Goal: Information Seeking & Learning: Learn about a topic

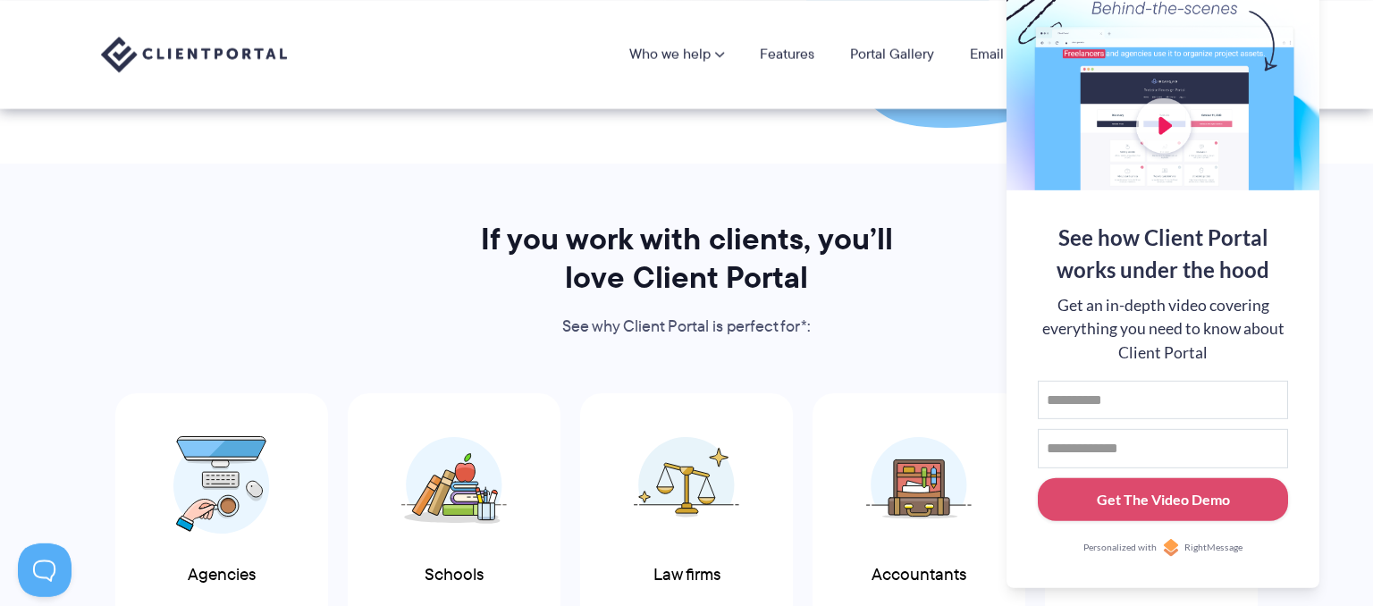
scroll to position [698, 0]
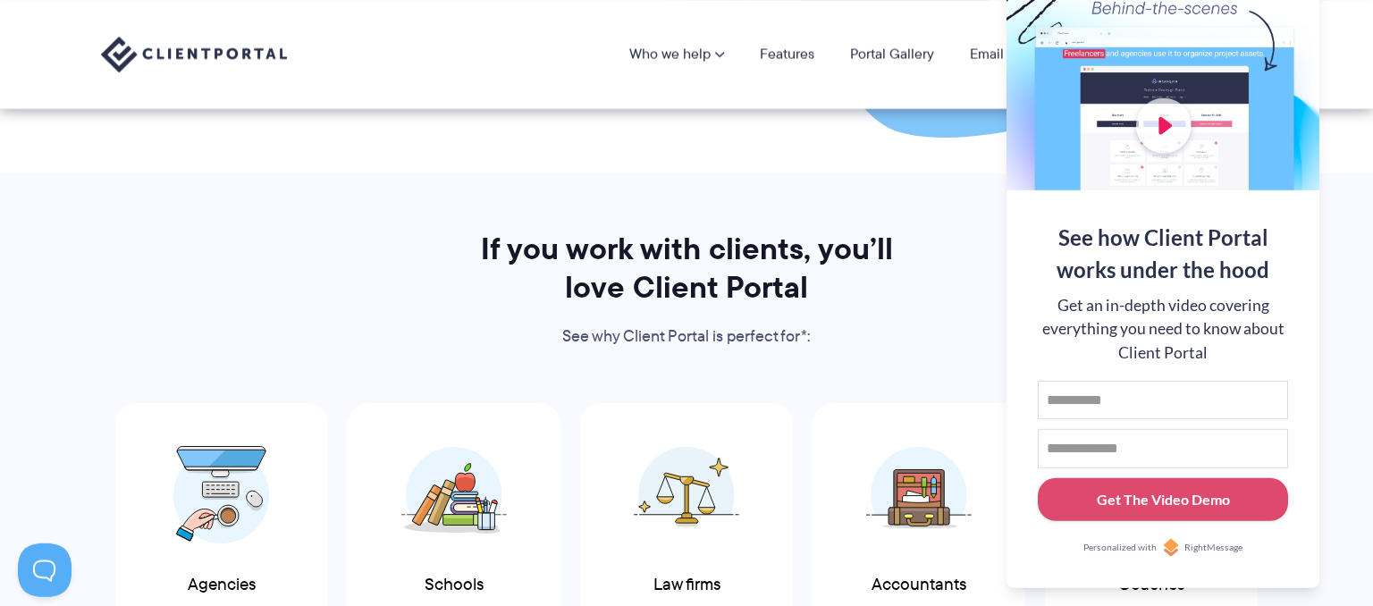
click at [1249, 21] on div at bounding box center [1163, 74] width 313 height 232
click at [1347, 20] on button at bounding box center [1350, 22] width 21 height 21
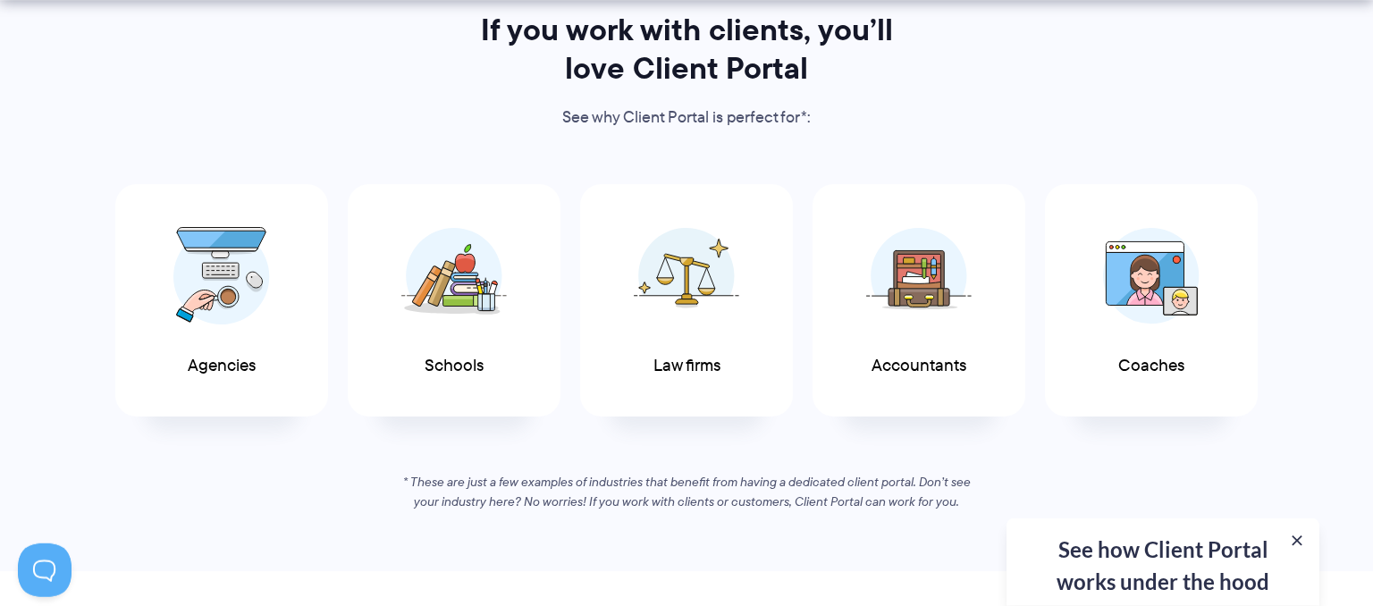
scroll to position [934, 0]
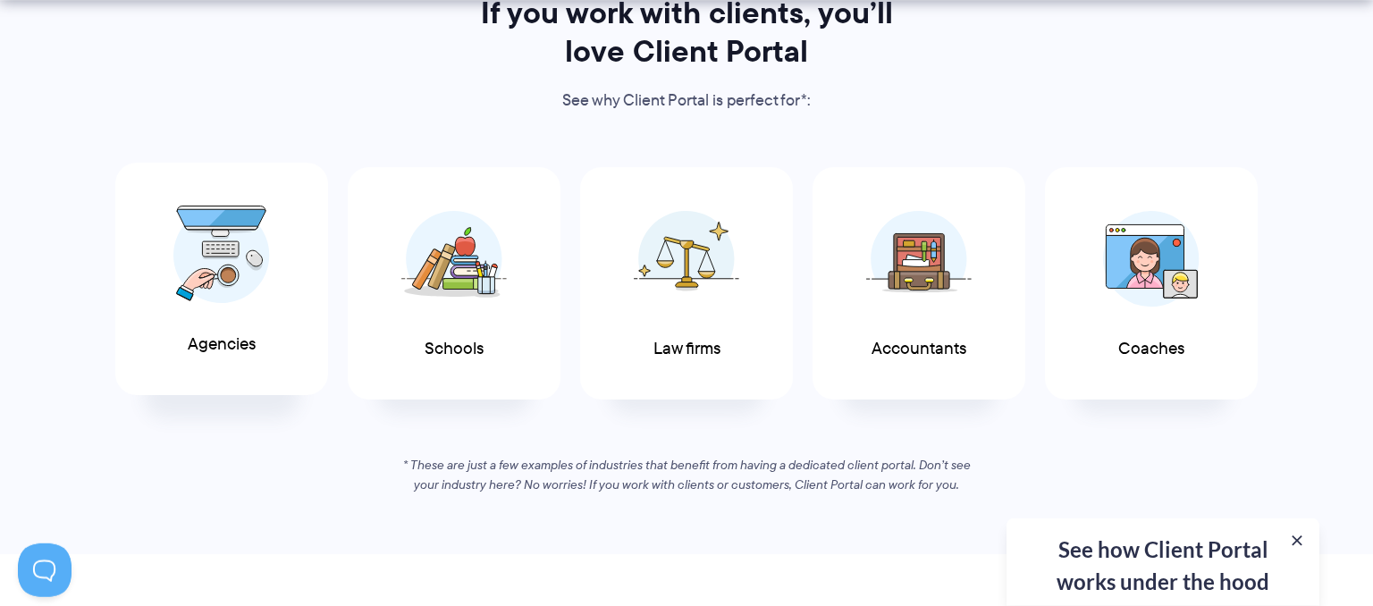
click at [216, 303] on span at bounding box center [221, 254] width 107 height 125
click at [1150, 582] on div "See how Client Portal works under the hood Get an in-depth video covering every…" at bounding box center [1163, 563] width 313 height 88
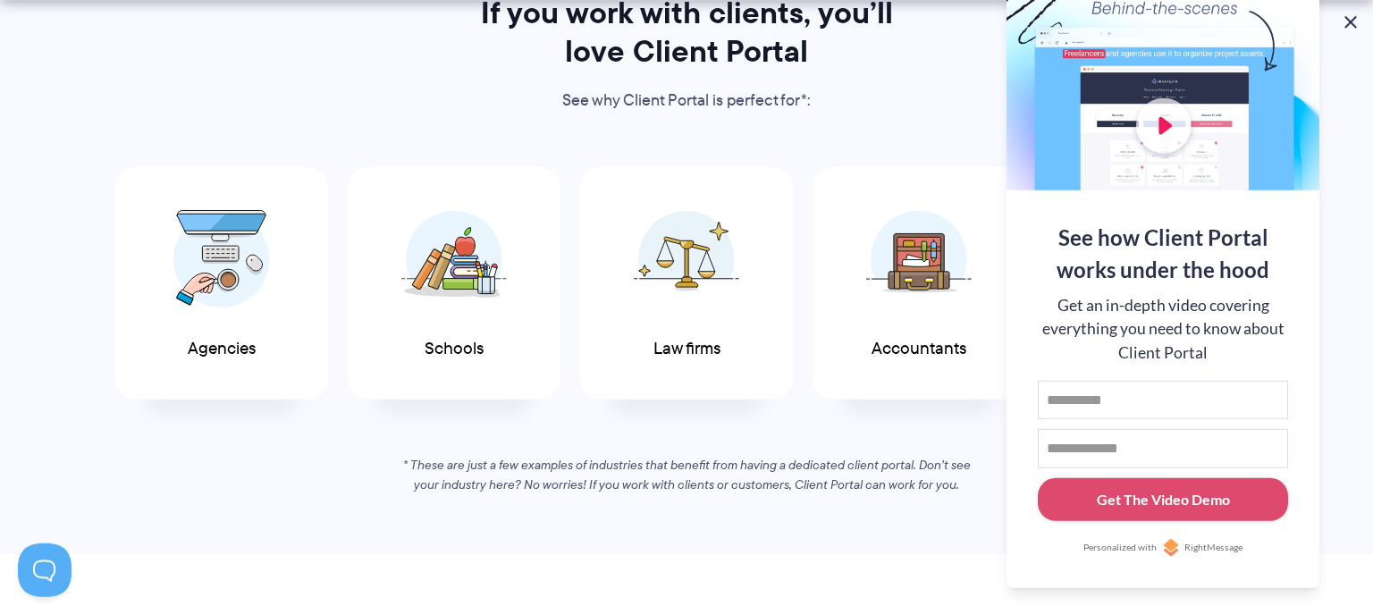
click at [1352, 24] on button at bounding box center [1350, 22] width 21 height 21
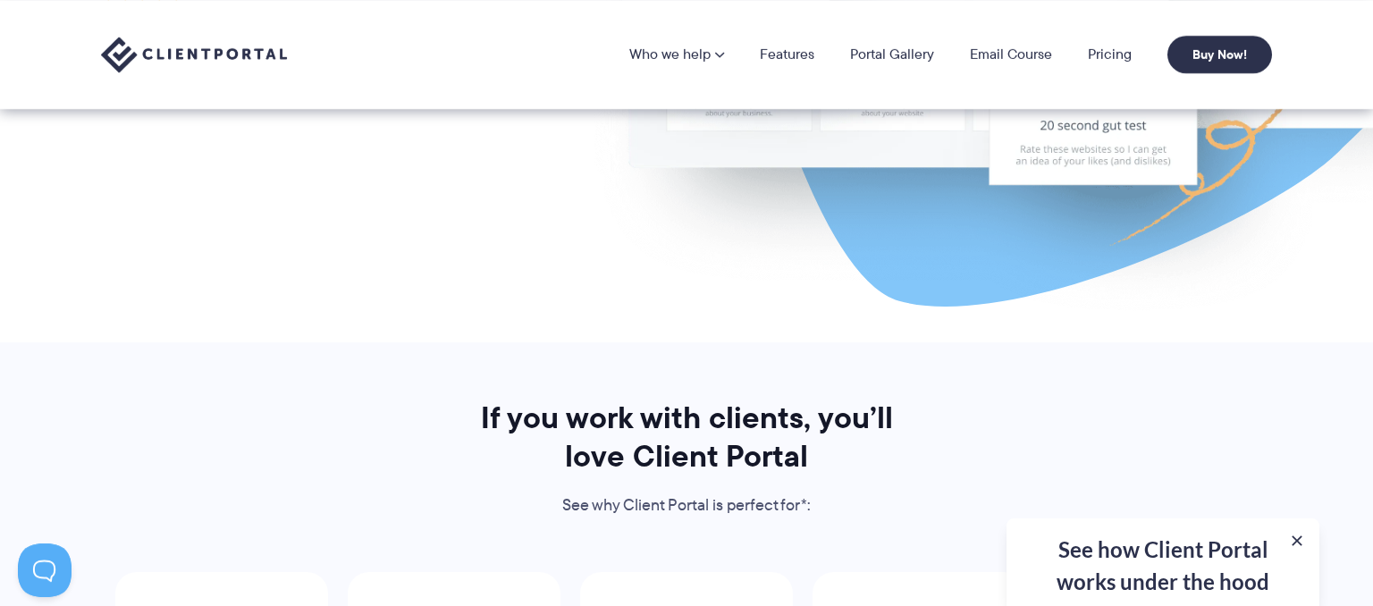
scroll to position [0, 0]
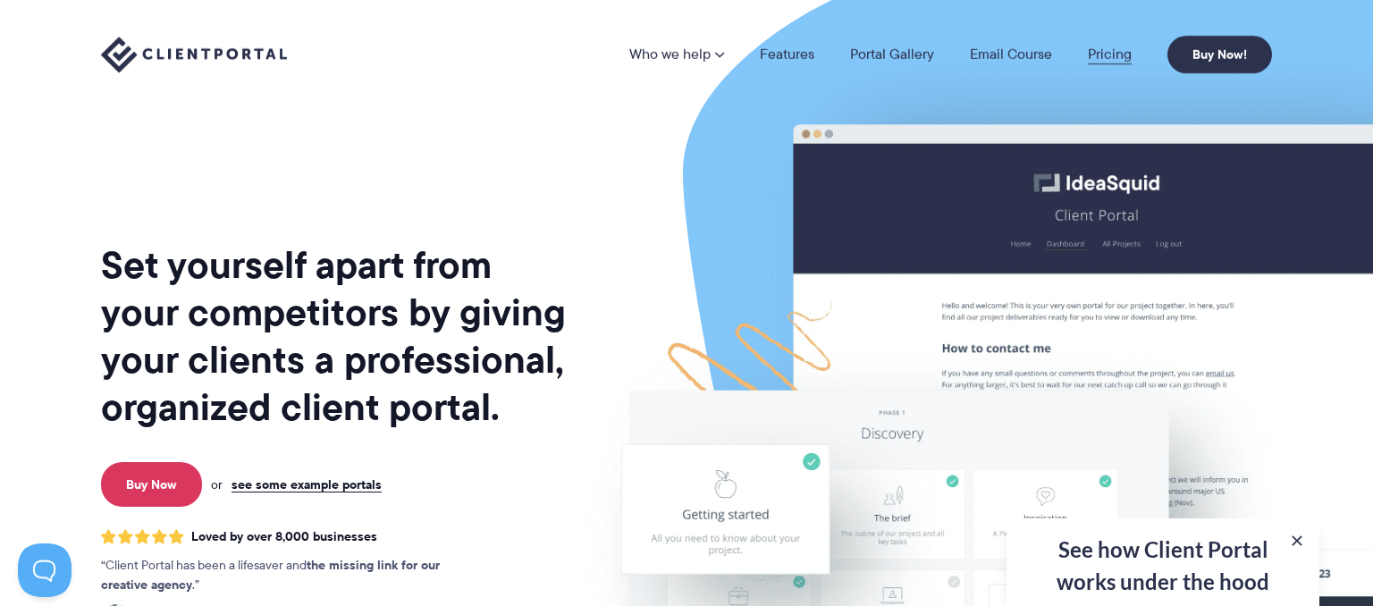
click at [1110, 53] on link "Pricing" at bounding box center [1110, 54] width 44 height 14
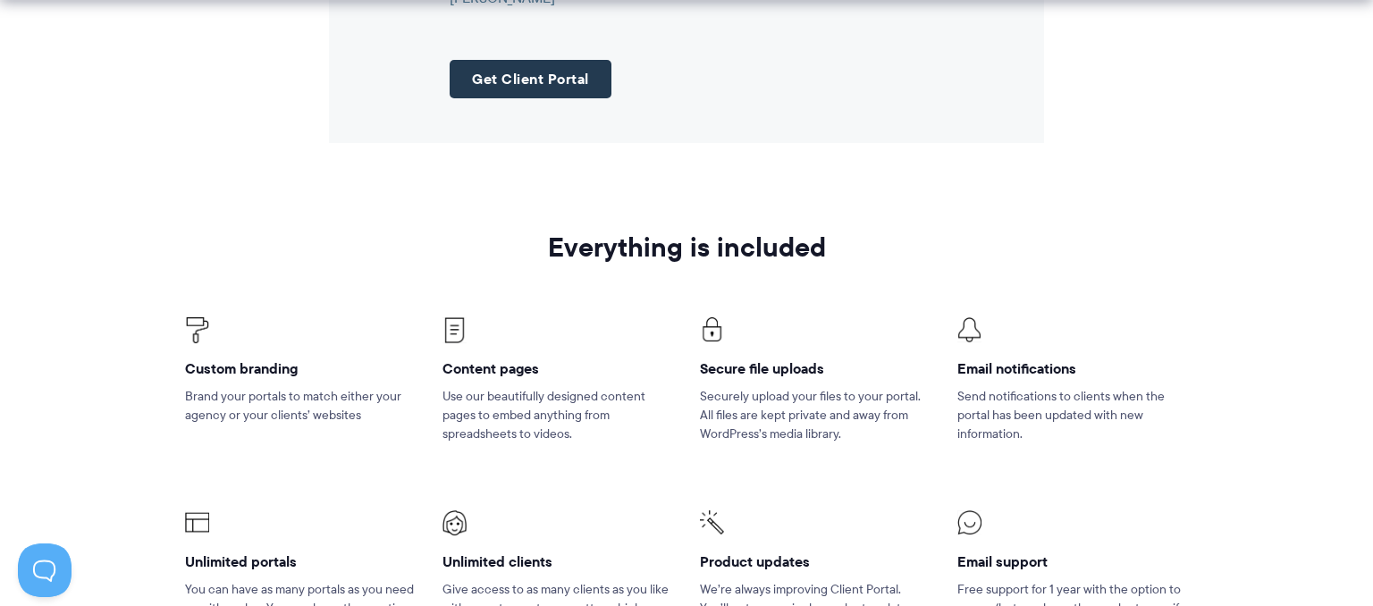
scroll to position [2501, 0]
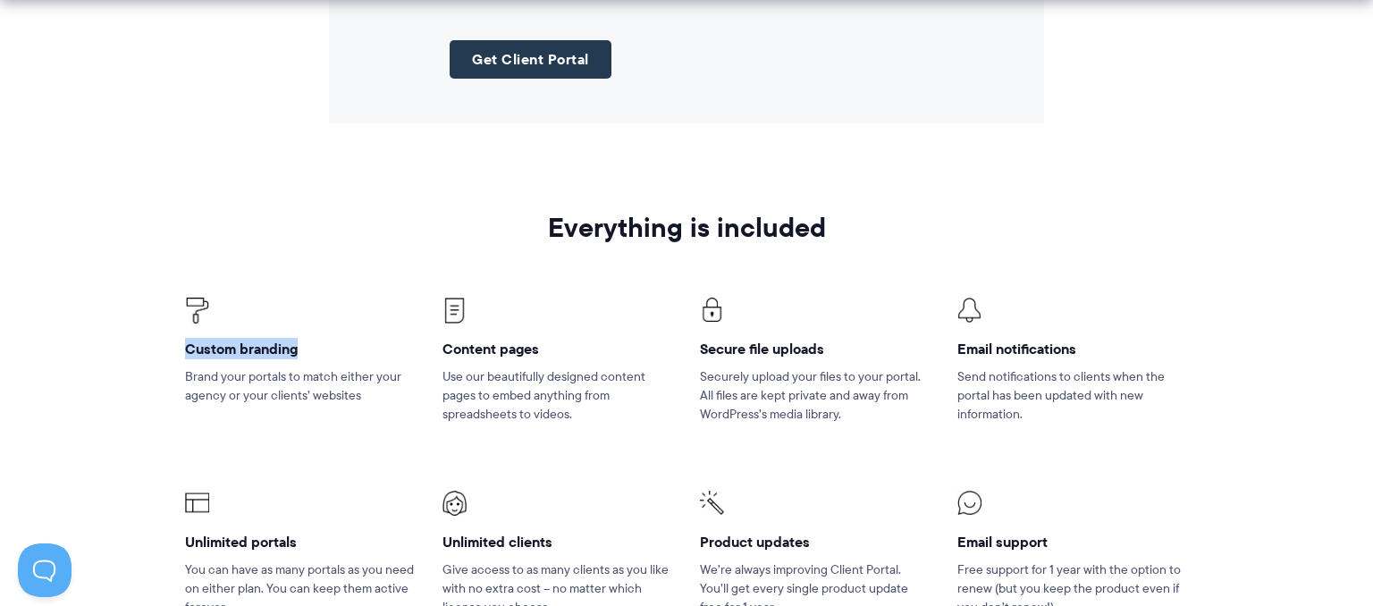
drag, startPoint x: 185, startPoint y: 372, endPoint x: 295, endPoint y: 367, distance: 110.1
click at [295, 358] on h4 "Custom branding" at bounding box center [300, 349] width 231 height 19
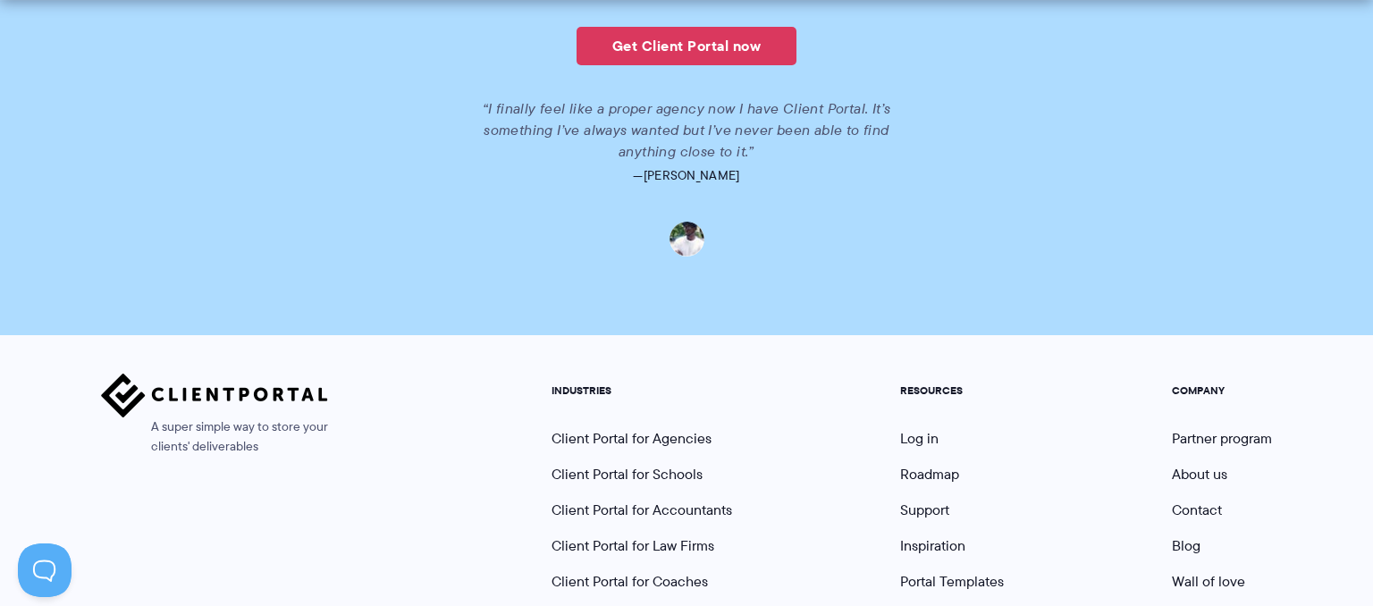
scroll to position [4248, 0]
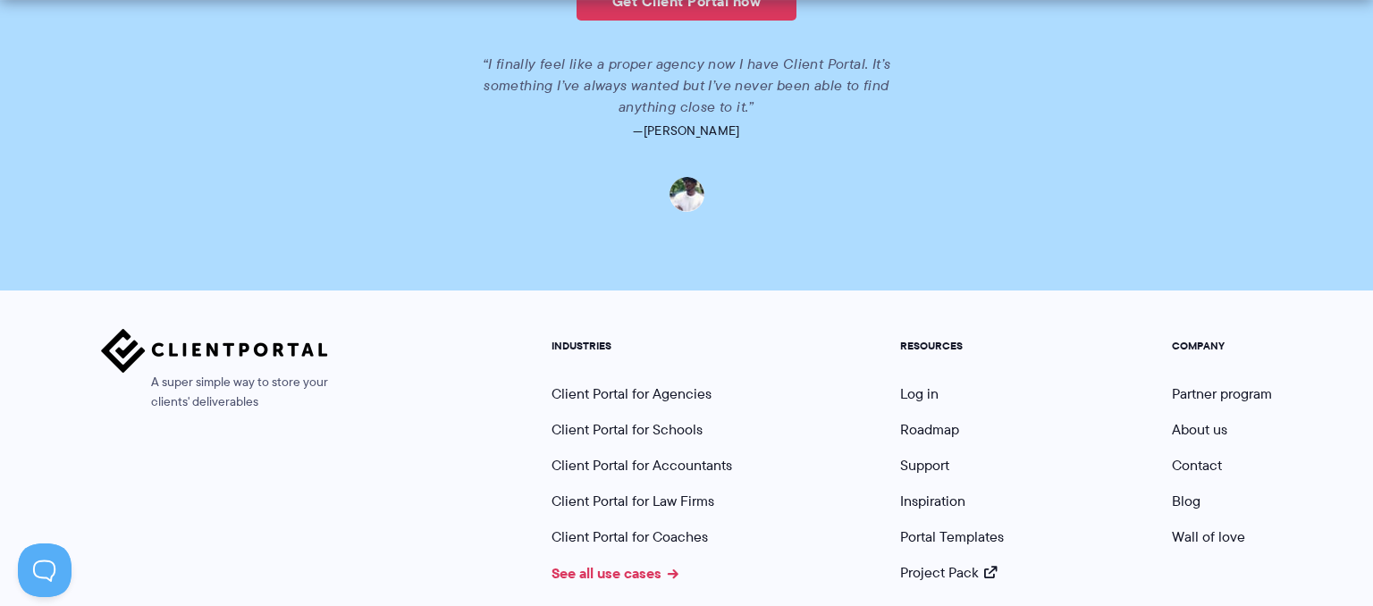
click at [656, 584] on link "See all use cases" at bounding box center [615, 572] width 127 height 21
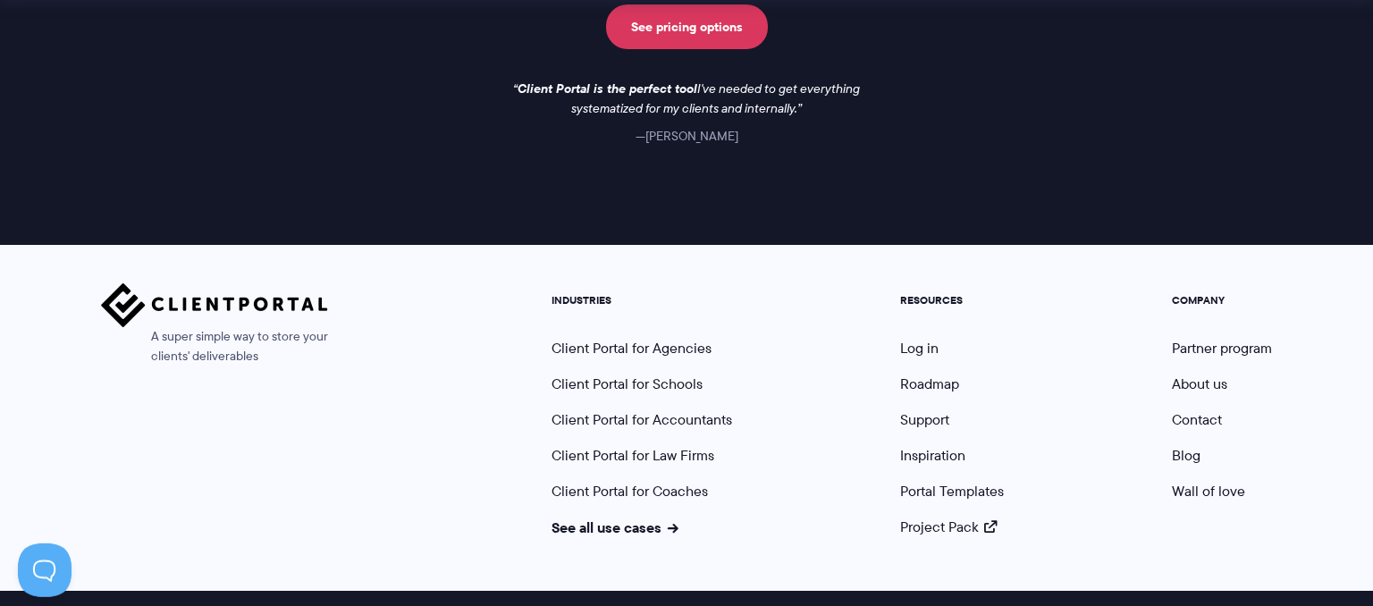
scroll to position [1674, 0]
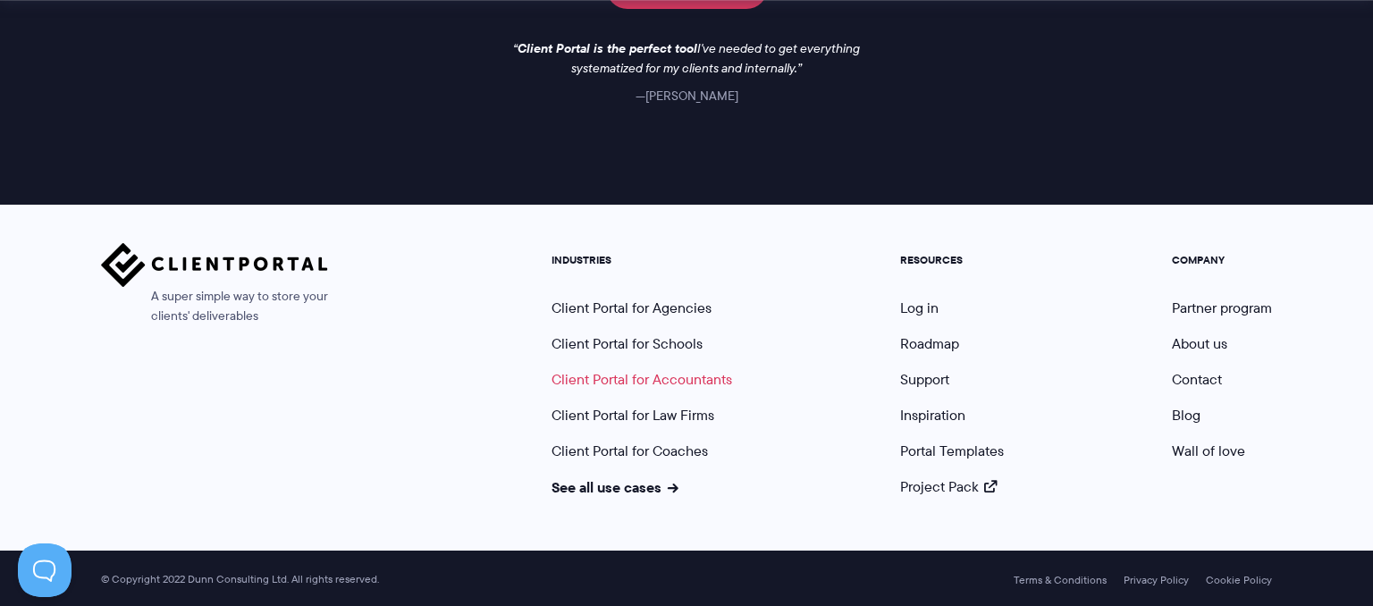
click at [699, 382] on link "Client Portal for Accountants" at bounding box center [642, 379] width 181 height 21
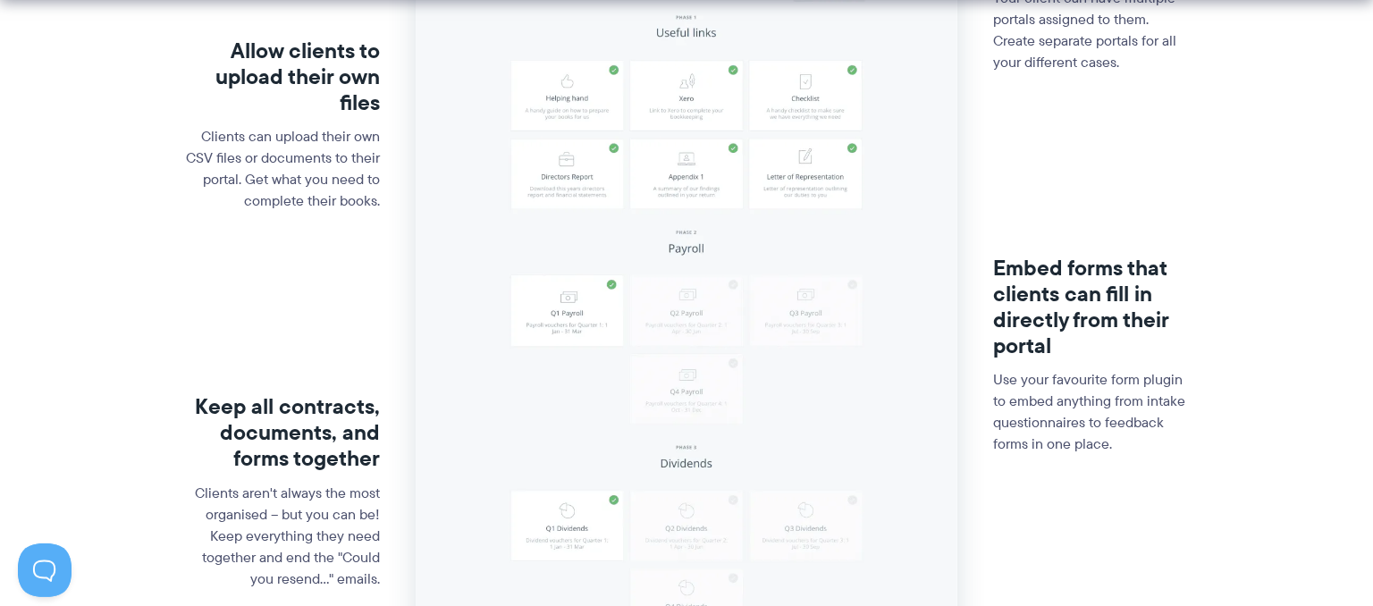
scroll to position [704, 0]
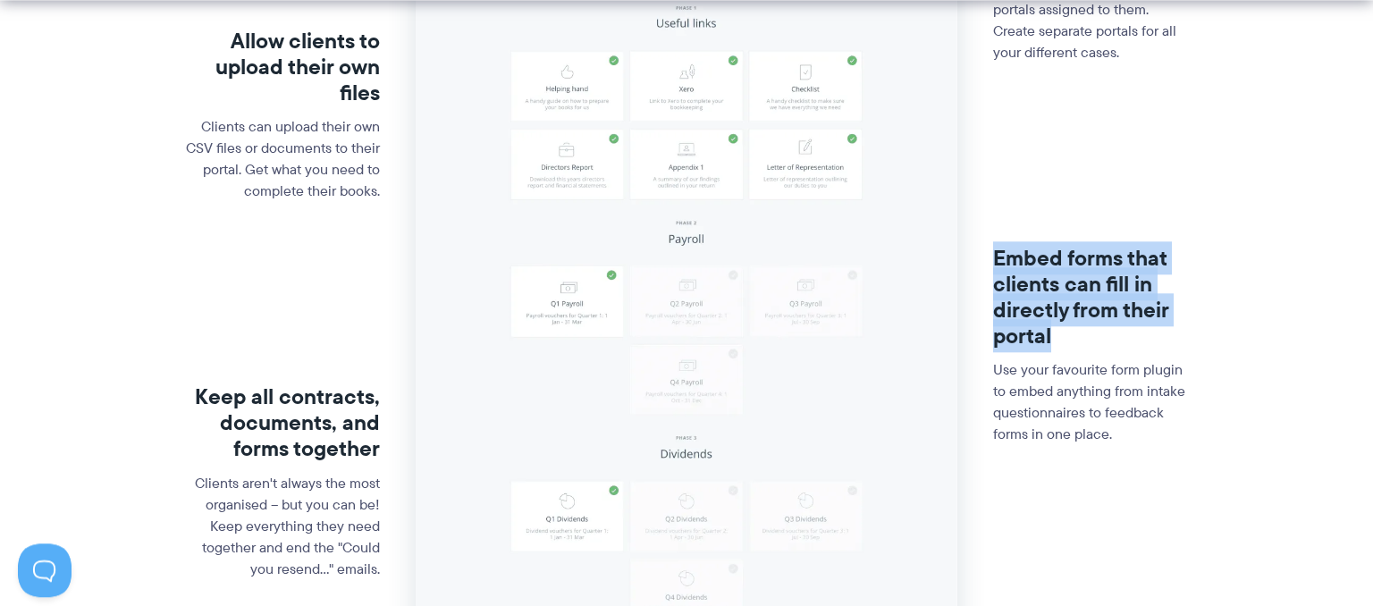
drag, startPoint x: 994, startPoint y: 255, endPoint x: 1065, endPoint y: 335, distance: 107.1
click at [1065, 335] on h3 "Embed forms that clients can fill in directly from their portal" at bounding box center [1091, 297] width 196 height 103
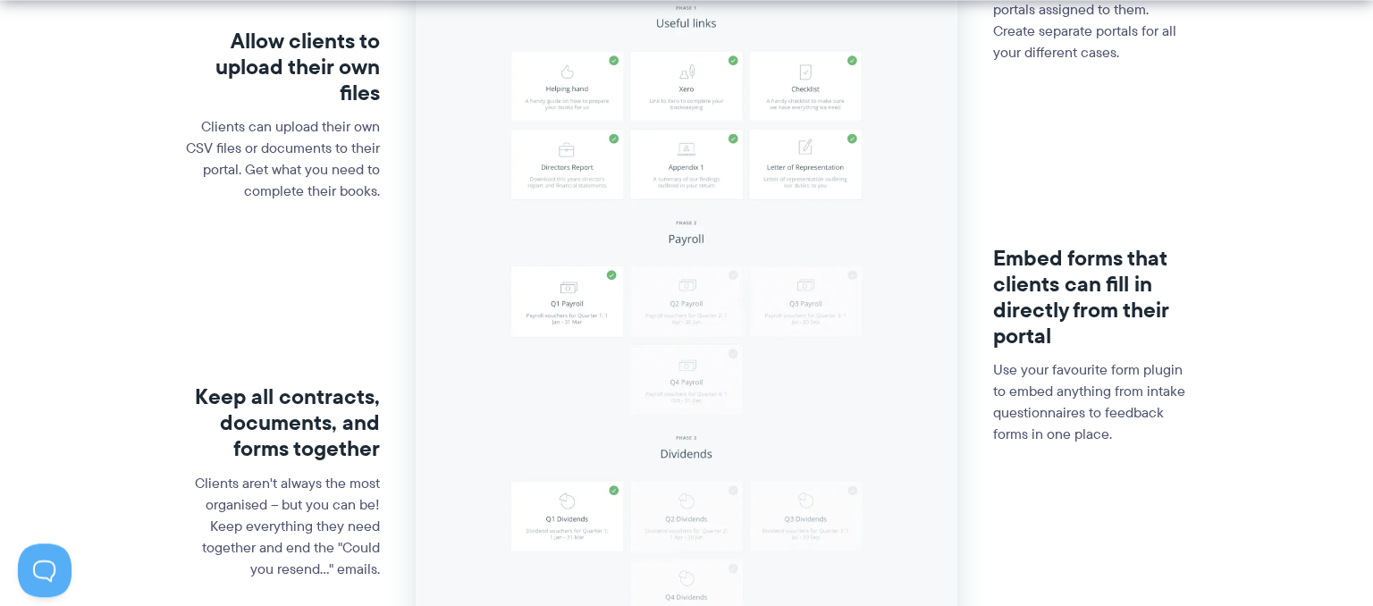
click at [1065, 335] on h3 "Embed forms that clients can fill in directly from their portal" at bounding box center [1091, 297] width 196 height 103
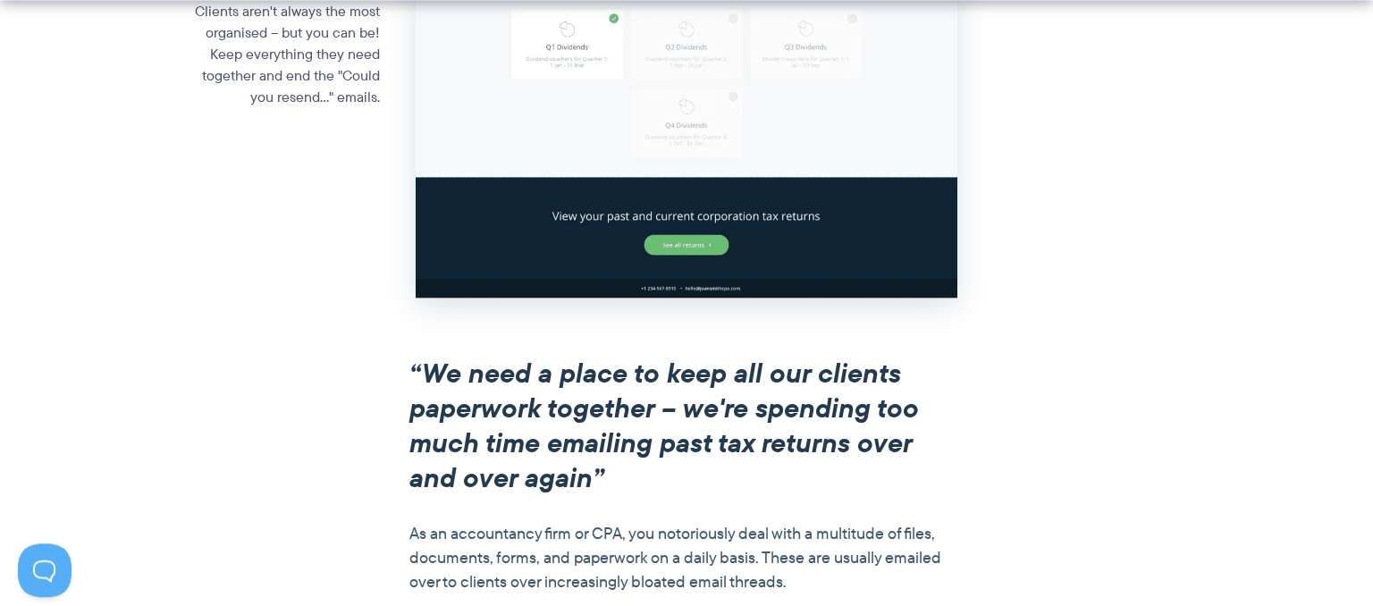
scroll to position [1224, 0]
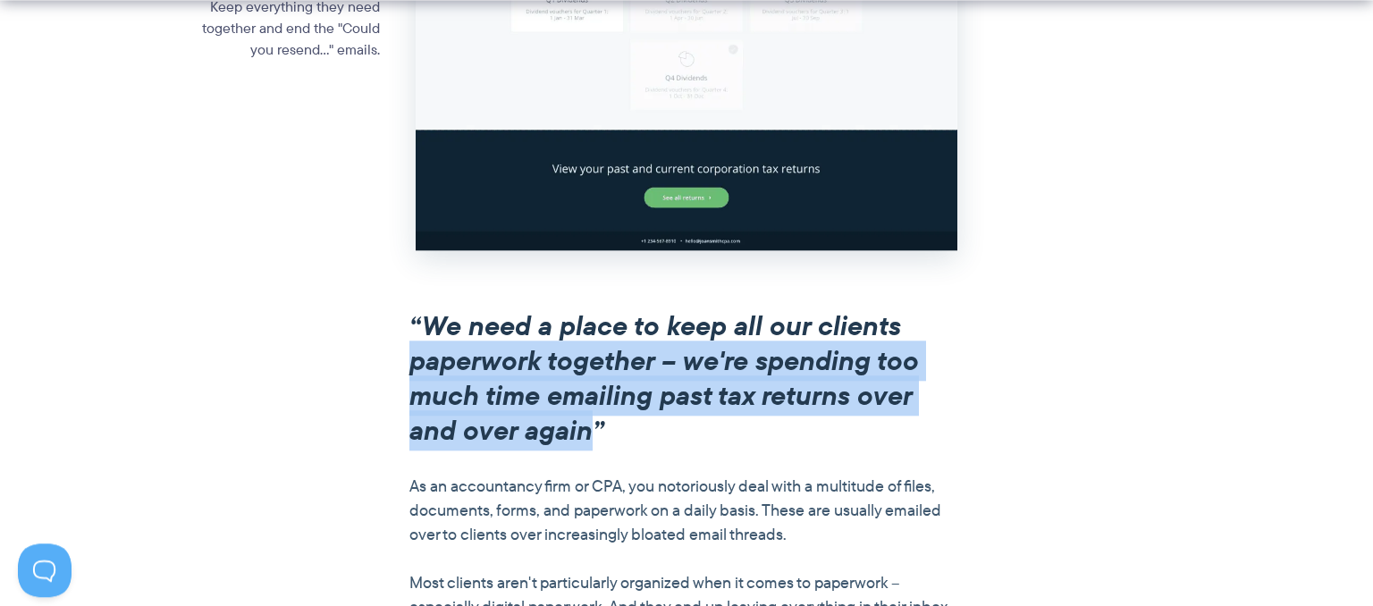
drag, startPoint x: 410, startPoint y: 365, endPoint x: 586, endPoint y: 451, distance: 196.3
click at [586, 451] on div "“We need a place to keep all our clients paperwork together – we're spending to…" at bounding box center [686, 597] width 554 height 578
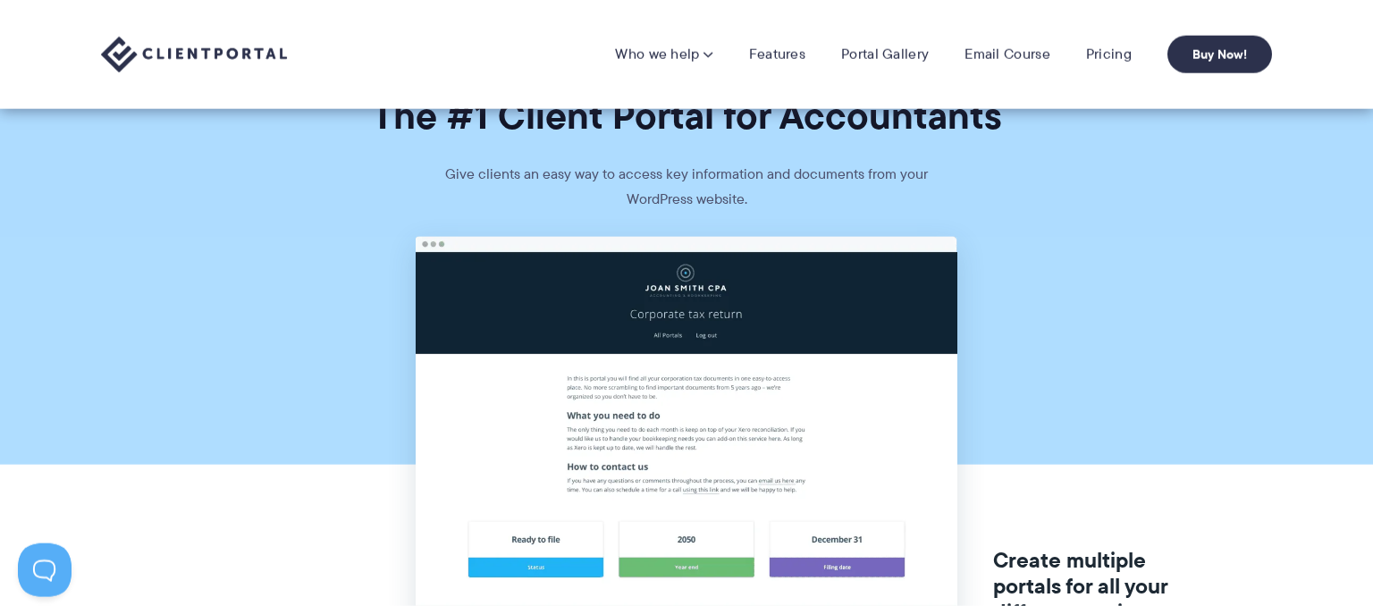
scroll to position [0, 0]
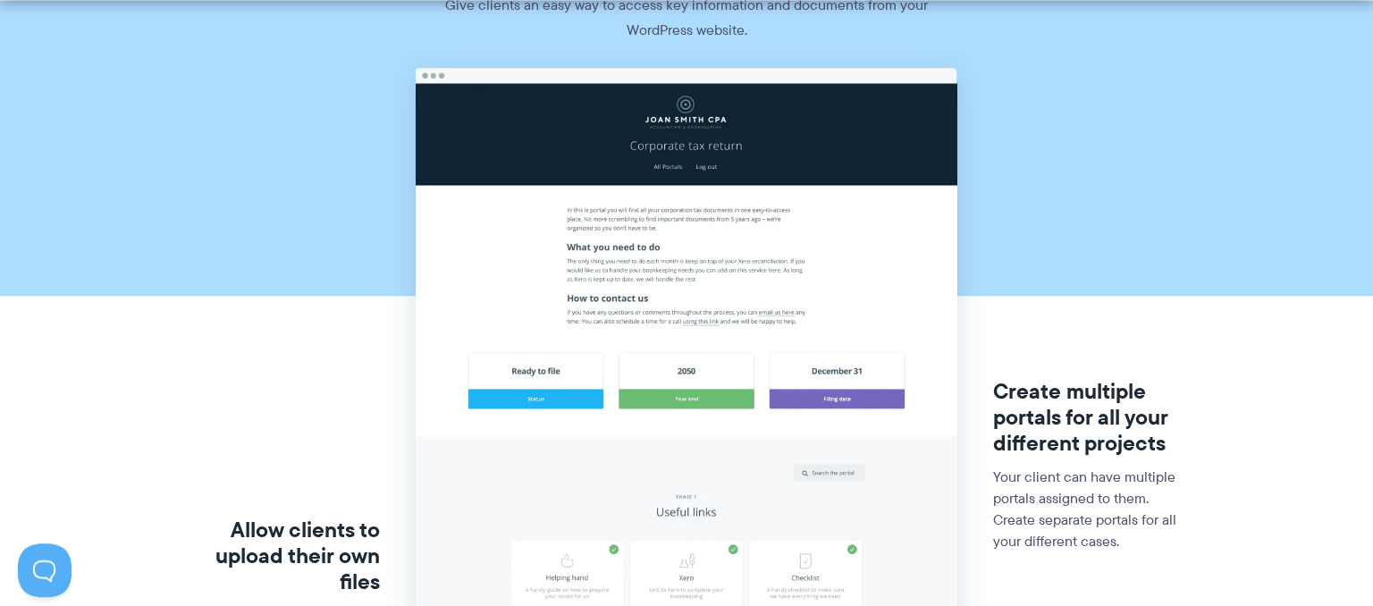
scroll to position [236, 0]
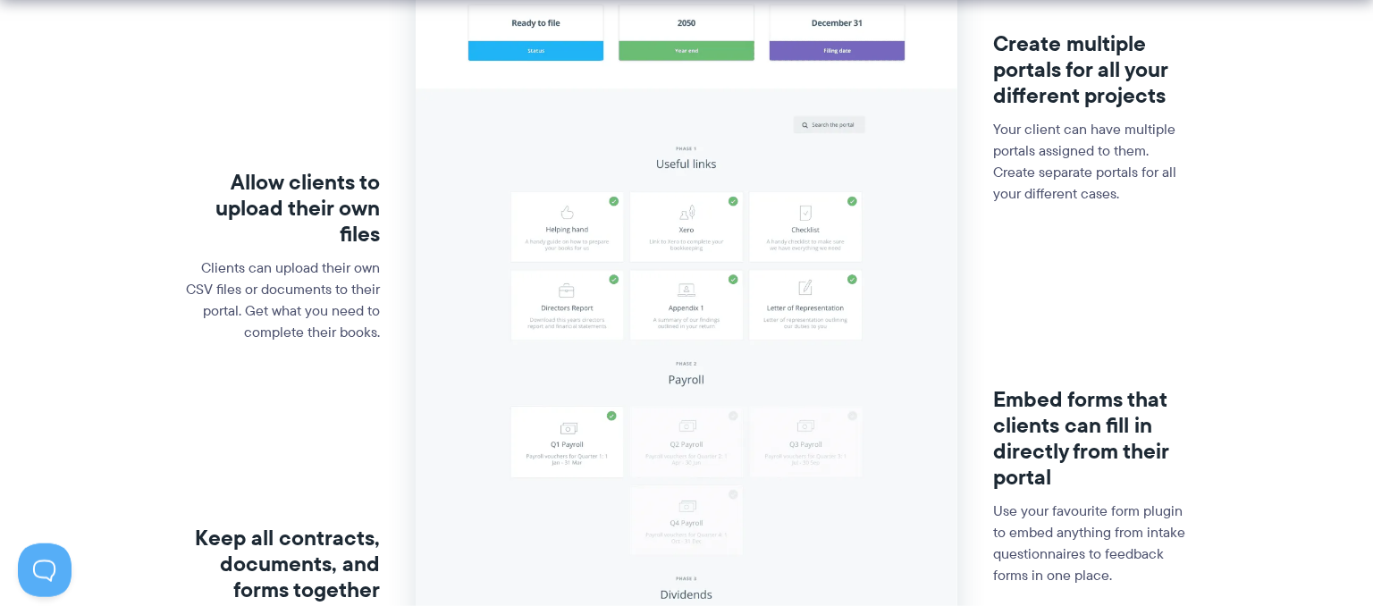
scroll to position [566, 0]
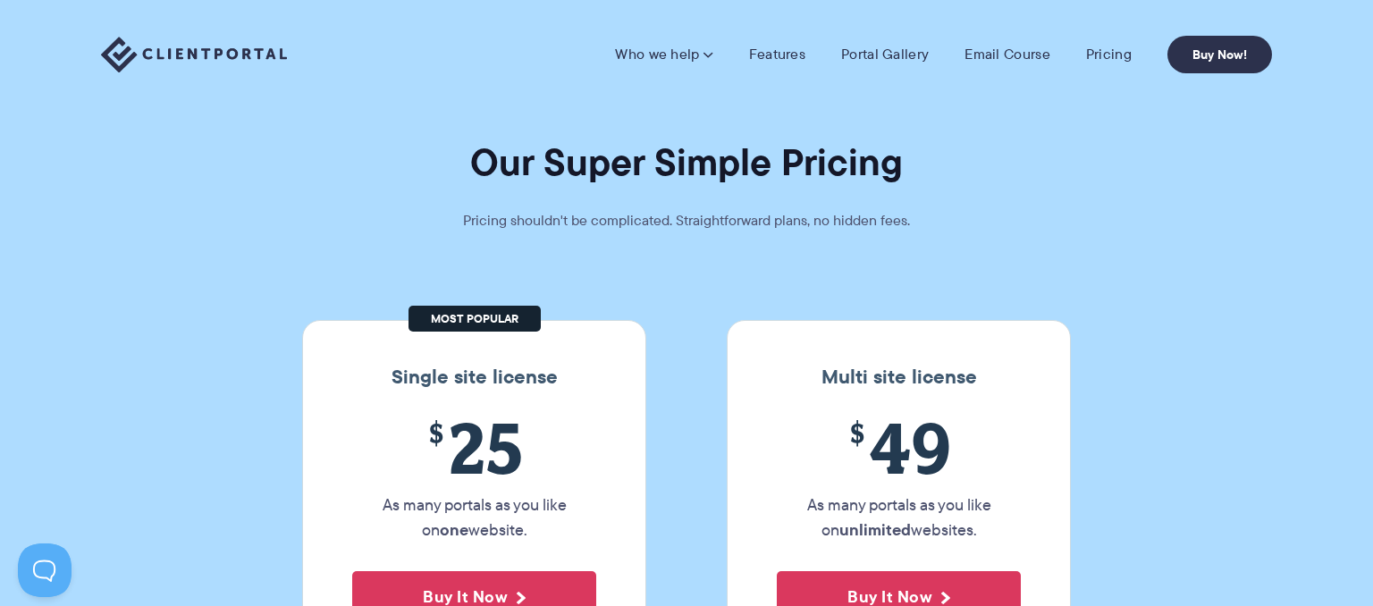
click at [267, 392] on section "Our Super Simple Pricing Pricing shouldn't be complicated. Straightforward plan…" at bounding box center [686, 343] width 1373 height 687
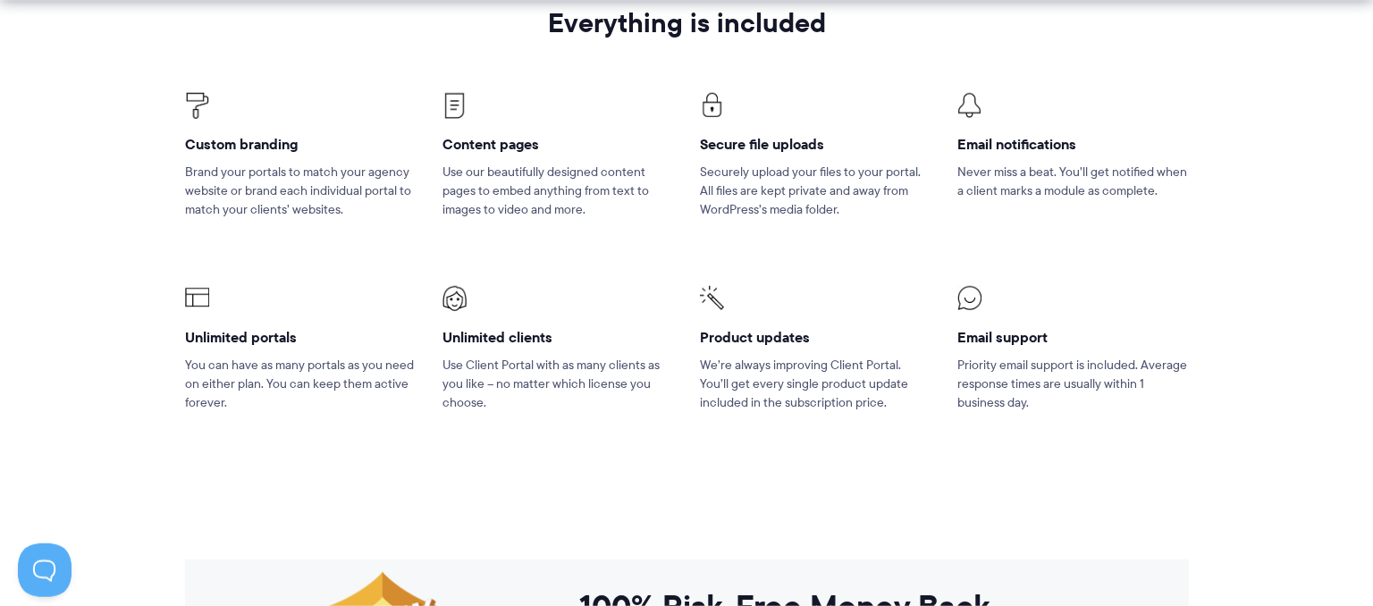
scroll to position [1274, 0]
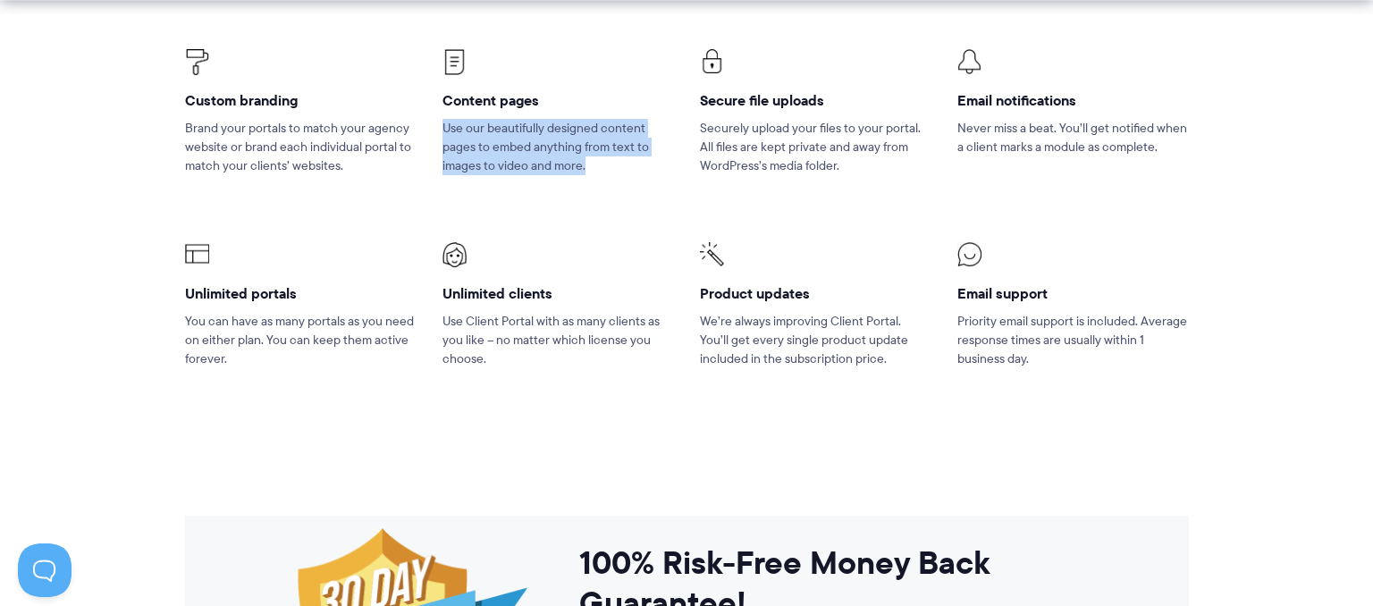
drag, startPoint x: 585, startPoint y: 171, endPoint x: 442, endPoint y: 131, distance: 148.6
click at [442, 131] on li "Content pages Use our beautifully designed content pages to embed anything from…" at bounding box center [557, 123] width 257 height 193
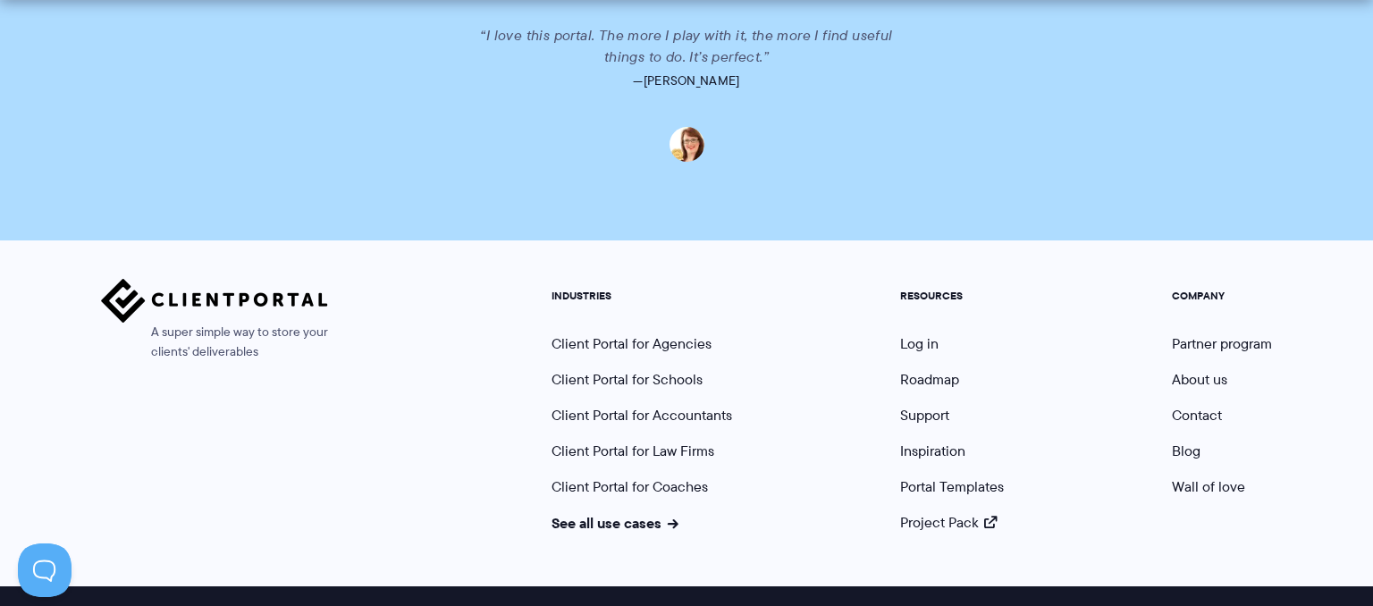
scroll to position [0, 0]
